Goal: Task Accomplishment & Management: Use online tool/utility

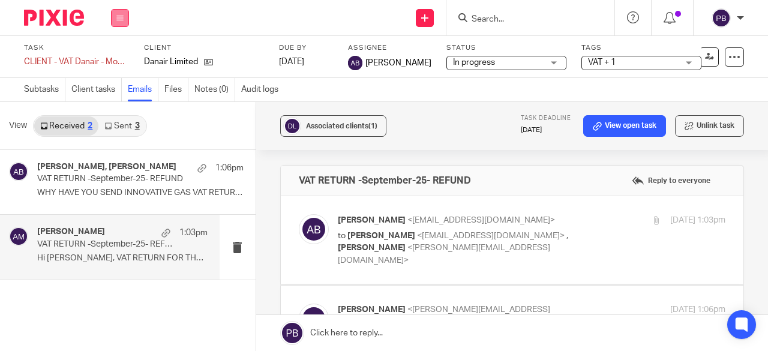
click at [115, 24] on button at bounding box center [120, 18] width 18 height 18
click at [117, 56] on link "Work" at bounding box center [114, 56] width 21 height 8
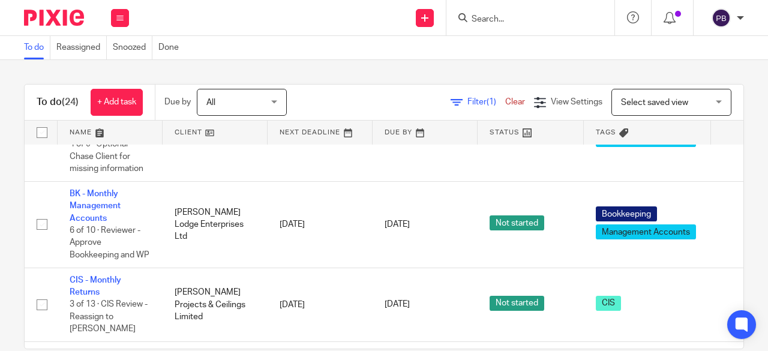
scroll to position [630, 0]
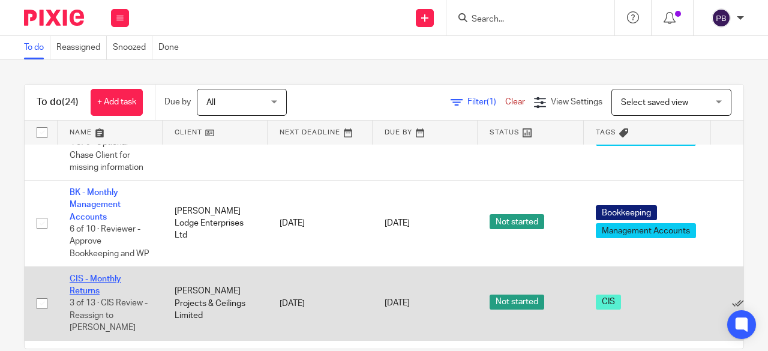
click at [94, 295] on link "CIS - Monthly Returns" at bounding box center [96, 285] width 52 height 20
